Goal: Task Accomplishment & Management: Manage account settings

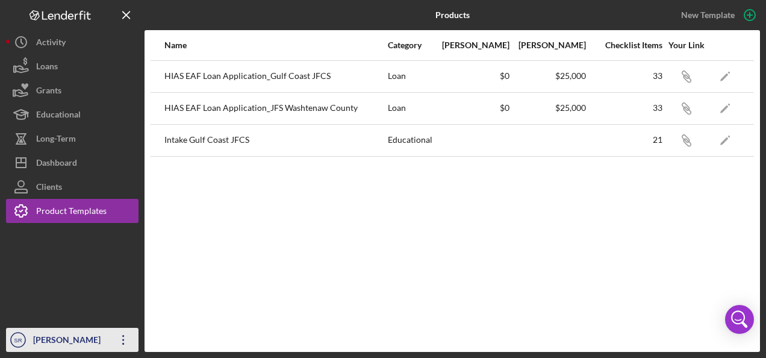
click at [116, 335] on icon "Icon/Overflow" at bounding box center [123, 339] width 30 height 30
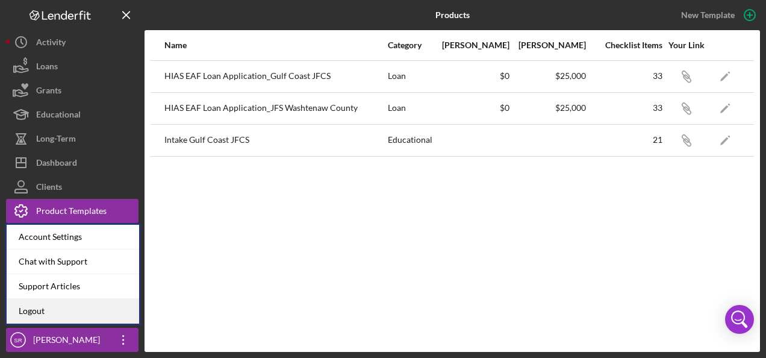
click at [98, 307] on link "Logout" at bounding box center [73, 311] width 132 height 25
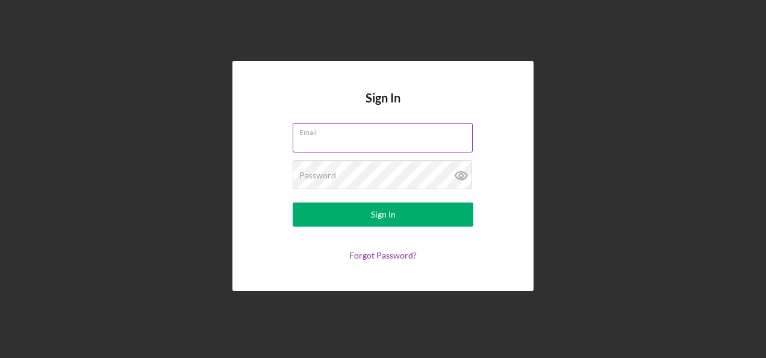
click at [317, 138] on input "Email" at bounding box center [383, 137] width 180 height 29
type input "[PERSON_NAME][EMAIL_ADDRESS][PERSON_NAME][DOMAIN_NAME]"
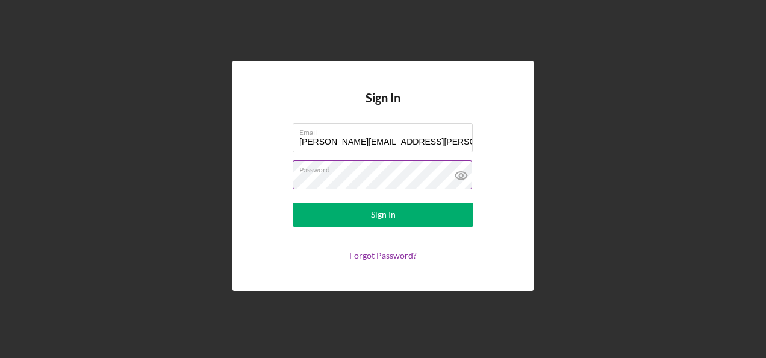
click at [293, 202] on button "Sign In" at bounding box center [383, 214] width 181 height 24
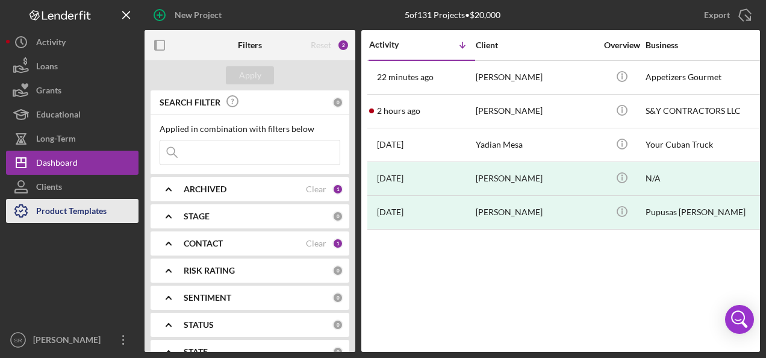
click at [65, 208] on div "Product Templates" at bounding box center [71, 212] width 70 height 27
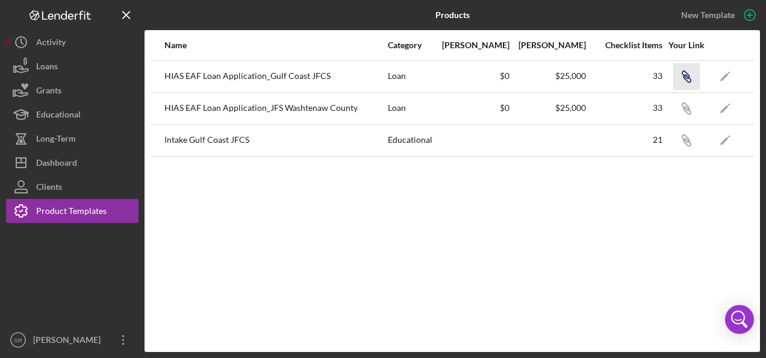
click at [684, 75] on icon "button" at bounding box center [686, 78] width 7 height 7
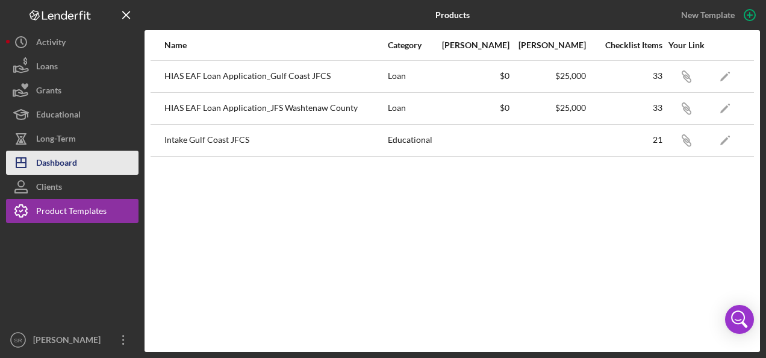
click at [70, 161] on div "Dashboard" at bounding box center [56, 163] width 41 height 27
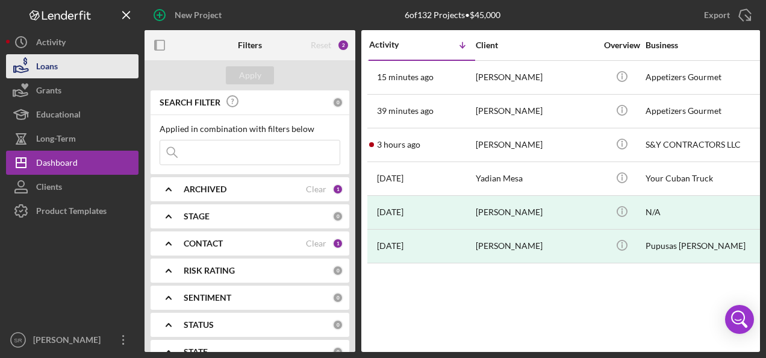
click at [66, 65] on button "Loans" at bounding box center [72, 66] width 132 height 24
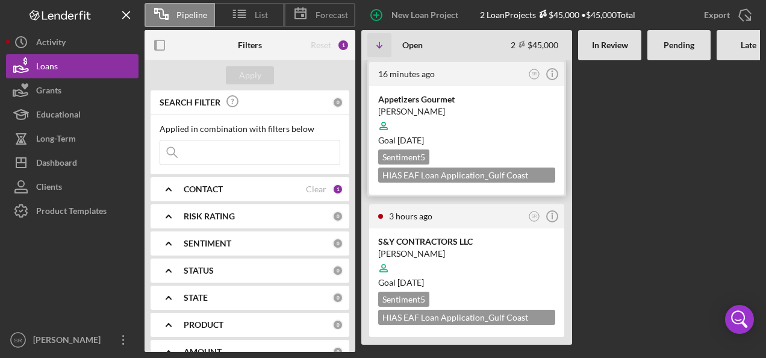
click at [433, 122] on div at bounding box center [466, 125] width 177 height 23
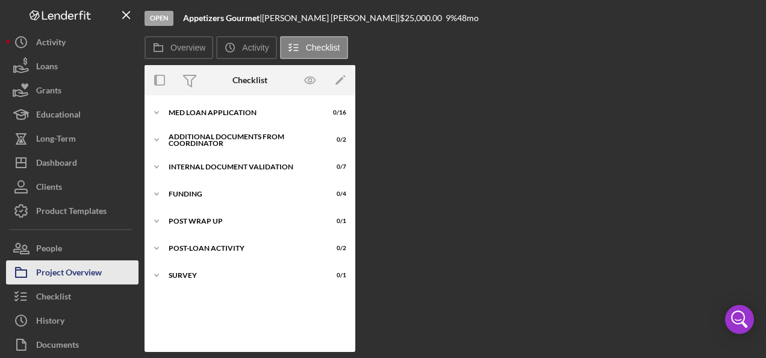
click at [79, 274] on div "Project Overview" at bounding box center [69, 273] width 66 height 27
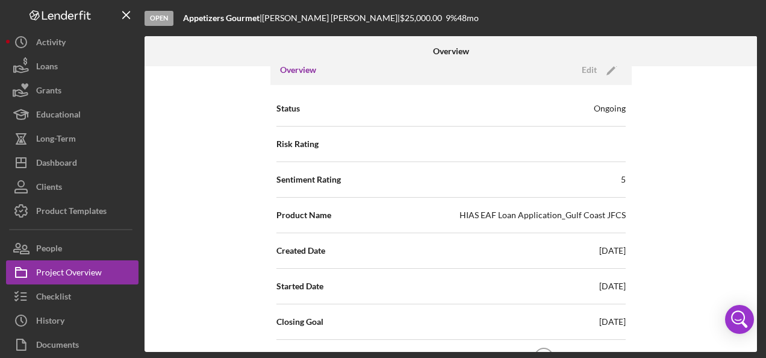
scroll to position [181, 0]
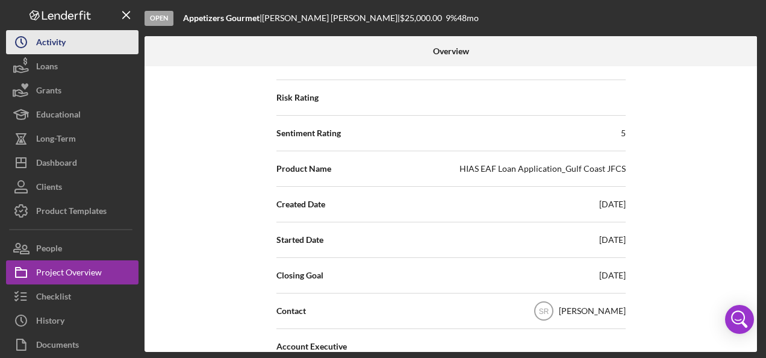
click at [78, 40] on button "Icon/History Activity" at bounding box center [72, 42] width 132 height 24
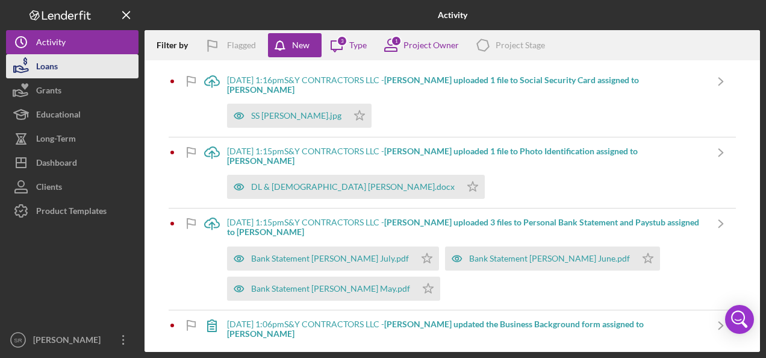
click at [65, 66] on button "Loans" at bounding box center [72, 66] width 132 height 24
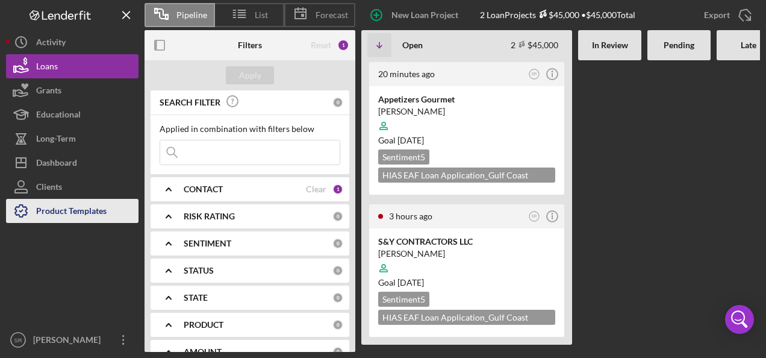
click at [79, 209] on div "Product Templates" at bounding box center [71, 212] width 70 height 27
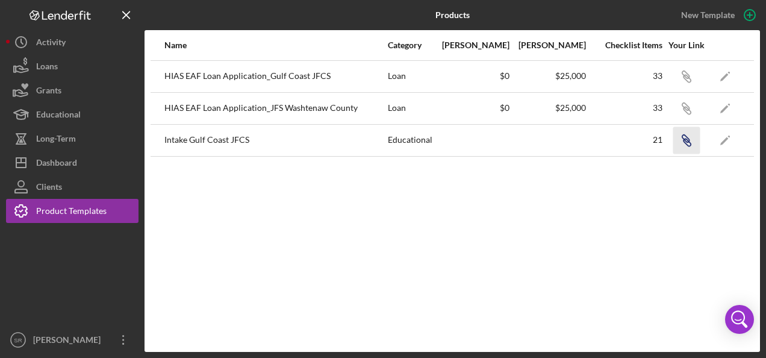
click at [684, 137] on icon "Icon/Link" at bounding box center [685, 139] width 27 height 27
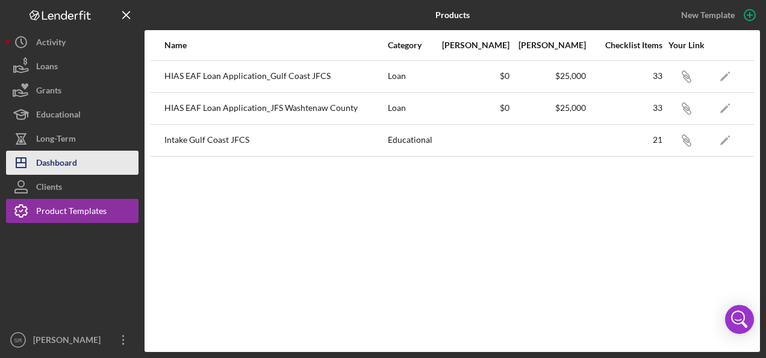
click at [77, 163] on div "Dashboard" at bounding box center [56, 163] width 41 height 27
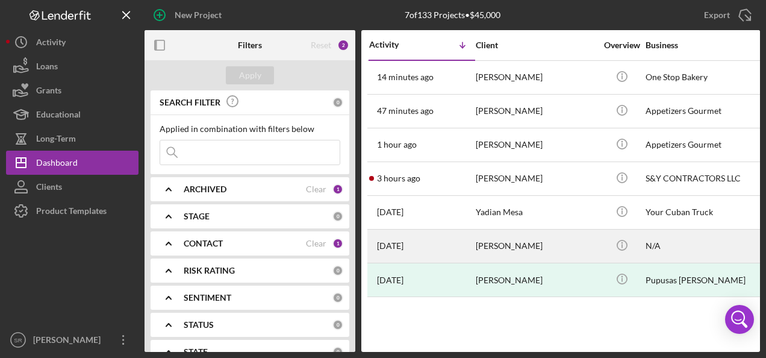
click at [512, 238] on div "[PERSON_NAME]" at bounding box center [536, 246] width 120 height 32
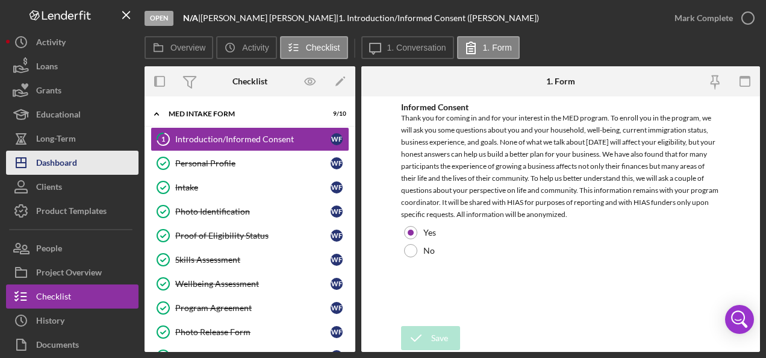
click at [70, 161] on div "Dashboard" at bounding box center [56, 163] width 41 height 27
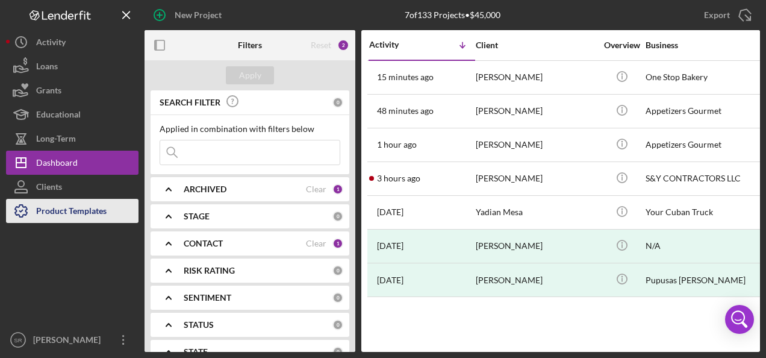
click at [86, 205] on div "Product Templates" at bounding box center [71, 212] width 70 height 27
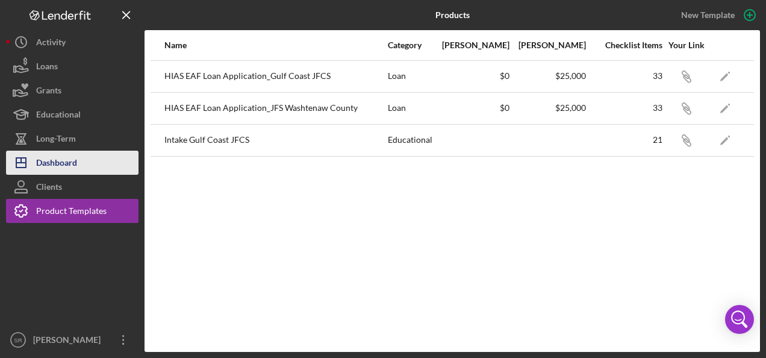
click at [76, 163] on div "Dashboard" at bounding box center [56, 163] width 41 height 27
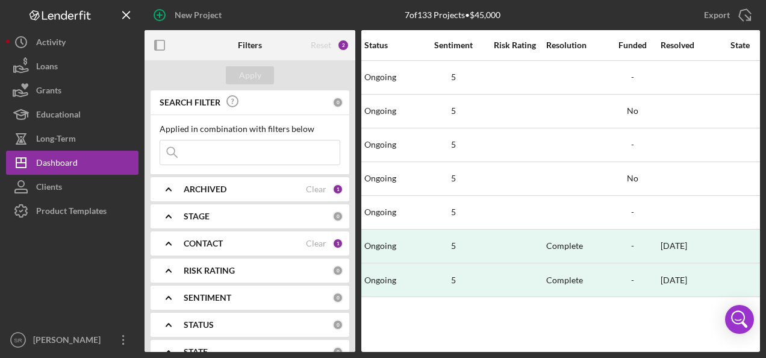
scroll to position [0, 1041]
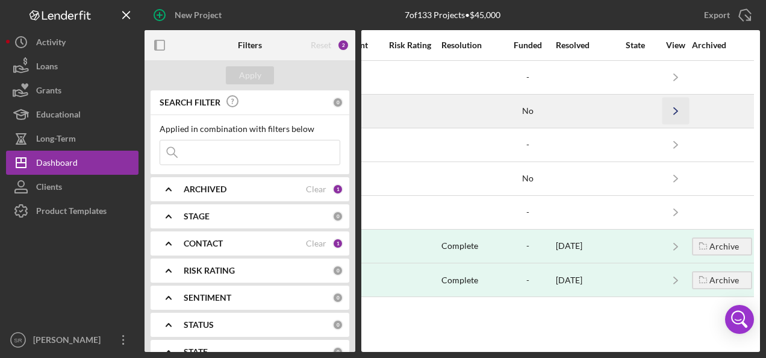
click at [678, 111] on icon "Icon/Navigate" at bounding box center [675, 111] width 27 height 27
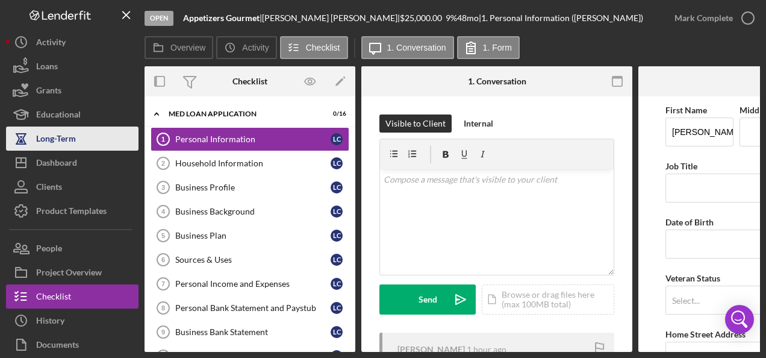
click at [67, 137] on div "Long-Term" at bounding box center [56, 139] width 40 height 27
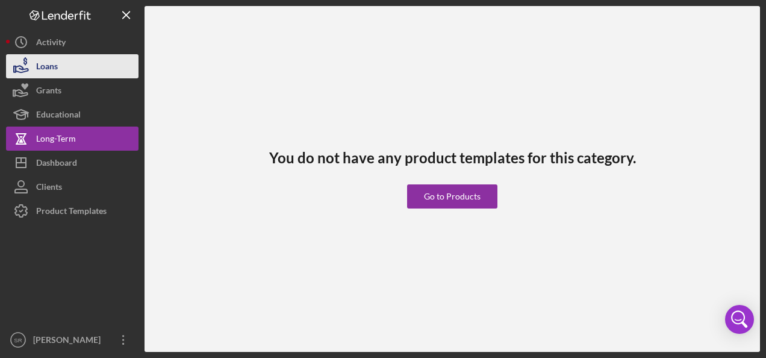
click at [65, 65] on button "Loans" at bounding box center [72, 66] width 132 height 24
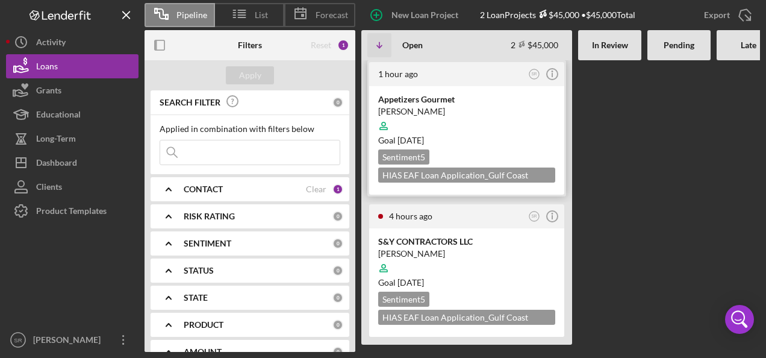
click at [424, 139] on time "[DATE]" at bounding box center [410, 140] width 26 height 10
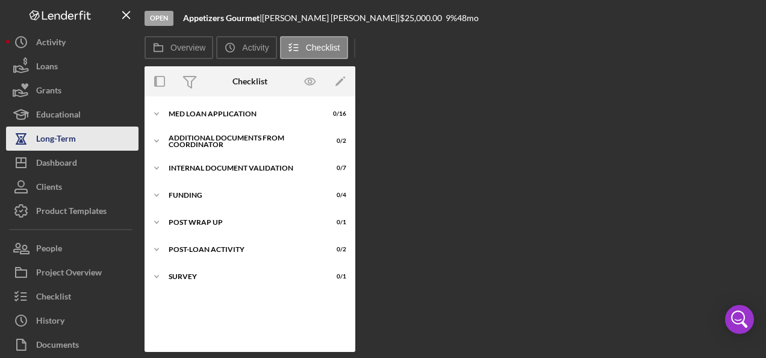
click at [45, 140] on div "Long-Term" at bounding box center [56, 139] width 40 height 27
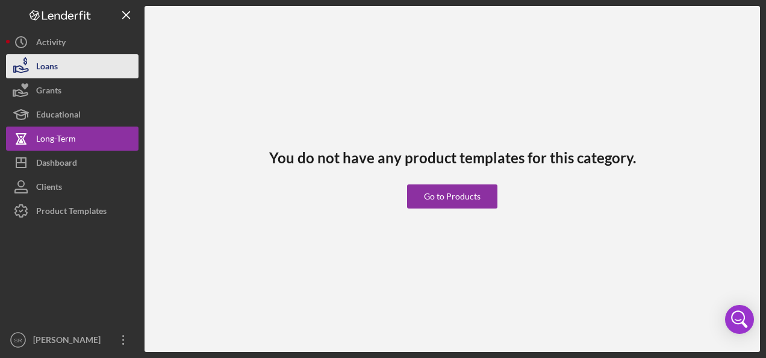
click at [64, 63] on button "Loans" at bounding box center [72, 66] width 132 height 24
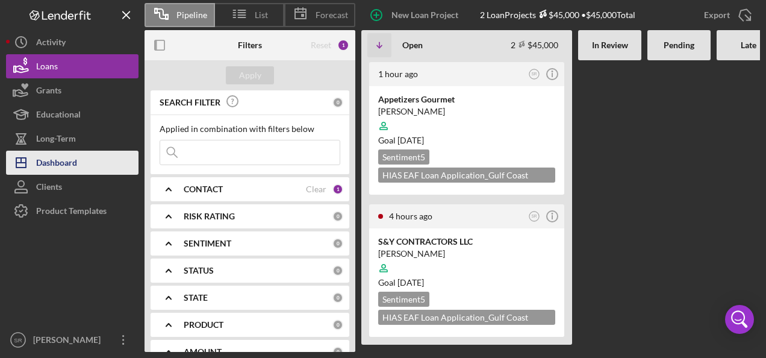
click at [66, 162] on div "Dashboard" at bounding box center [56, 163] width 41 height 27
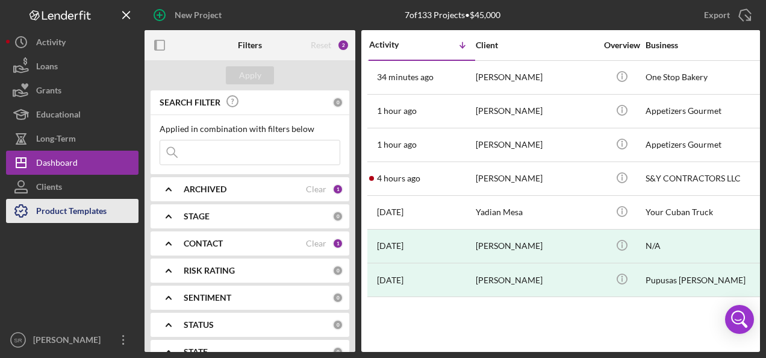
click at [79, 214] on div "Product Templates" at bounding box center [71, 212] width 70 height 27
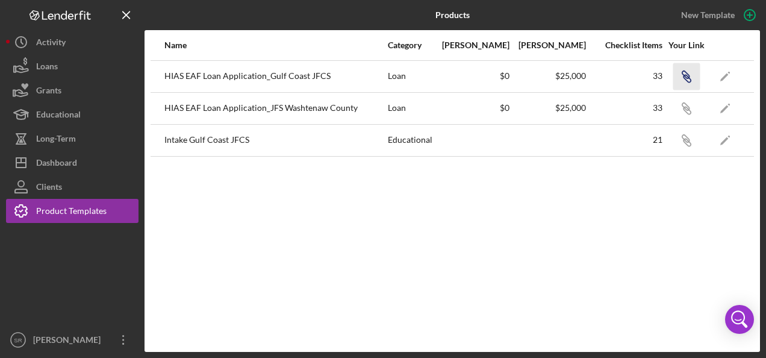
click at [689, 76] on icon "button" at bounding box center [684, 74] width 7 height 7
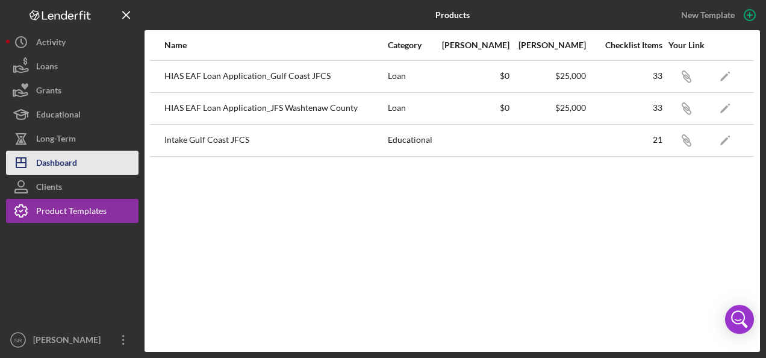
click at [63, 158] on div "Dashboard" at bounding box center [56, 163] width 41 height 27
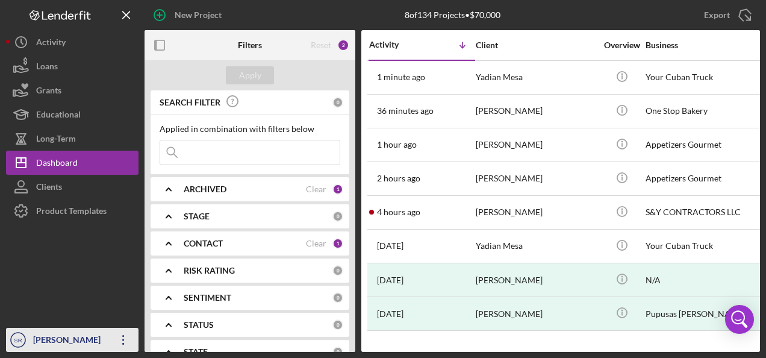
click at [122, 339] on icon "Icon/Overflow" at bounding box center [123, 339] width 30 height 30
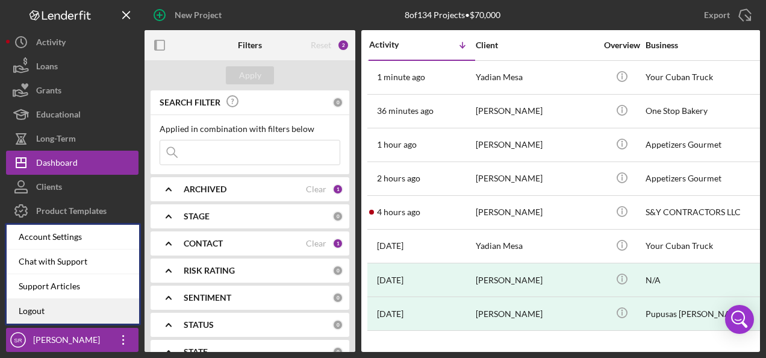
click at [67, 309] on link "Logout" at bounding box center [73, 311] width 132 height 25
